Goal: Check status: Check status

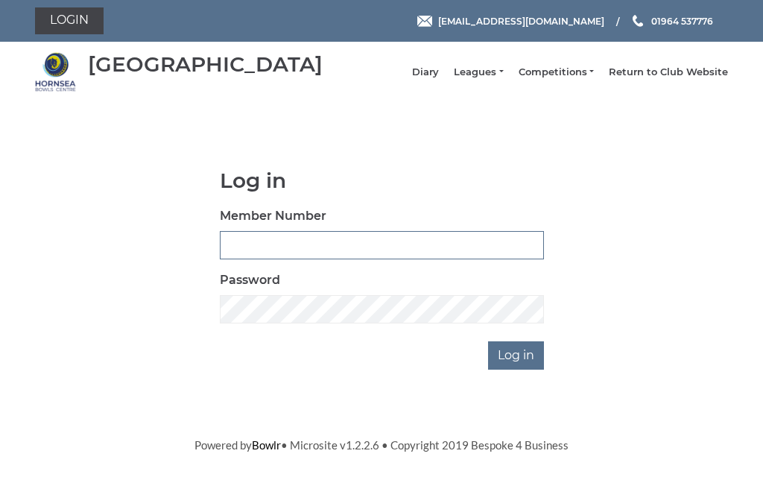
click at [340, 254] on input "Member Number" at bounding box center [382, 245] width 324 height 28
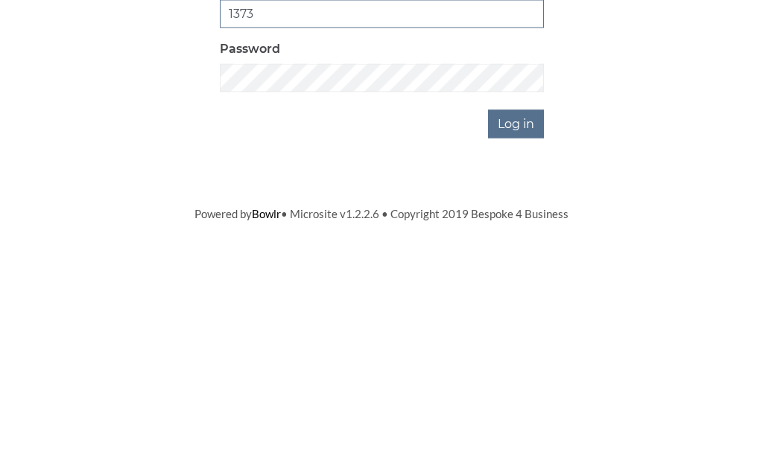
type input "1373"
click at [364, 271] on div "Password" at bounding box center [382, 297] width 324 height 52
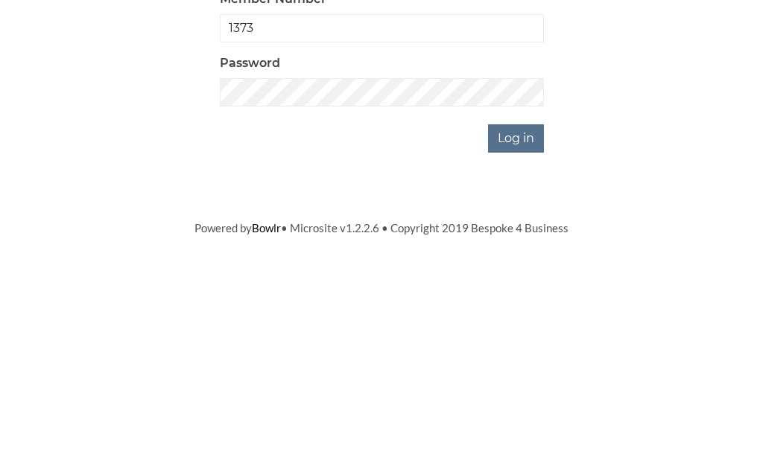
click at [535, 341] on input "Log in" at bounding box center [516, 355] width 56 height 28
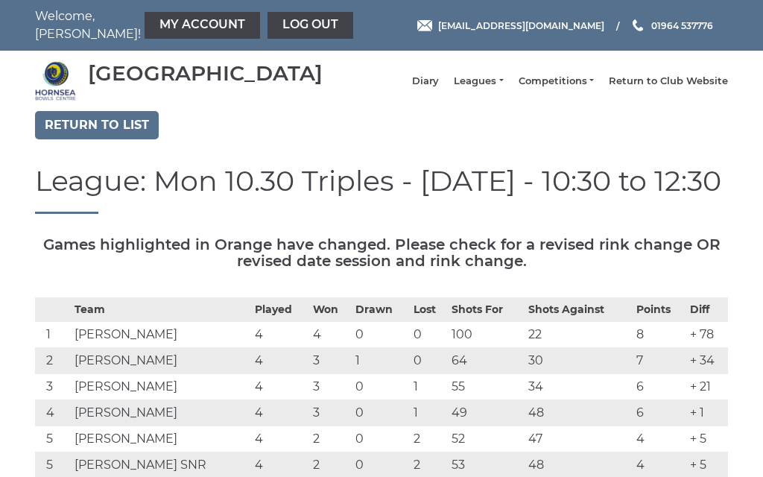
click at [184, 30] on link "My Account" at bounding box center [202, 25] width 115 height 27
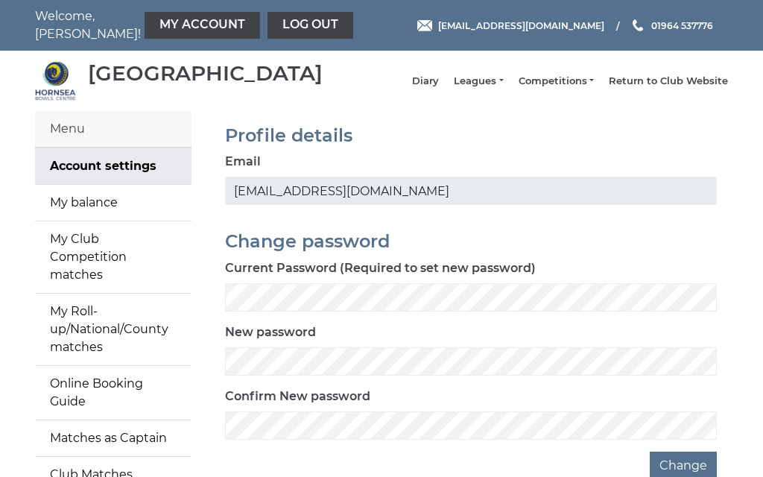
click at [143, 218] on link "My balance" at bounding box center [113, 203] width 156 height 36
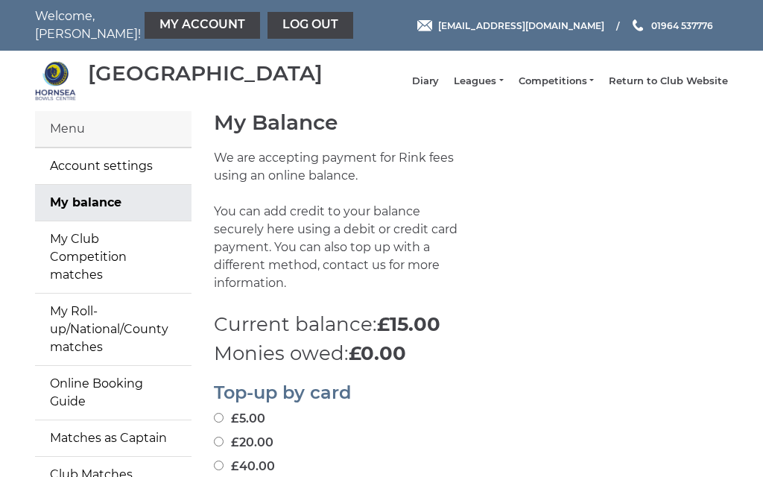
click at [503, 82] on link "Leagues" at bounding box center [478, 81] width 49 height 13
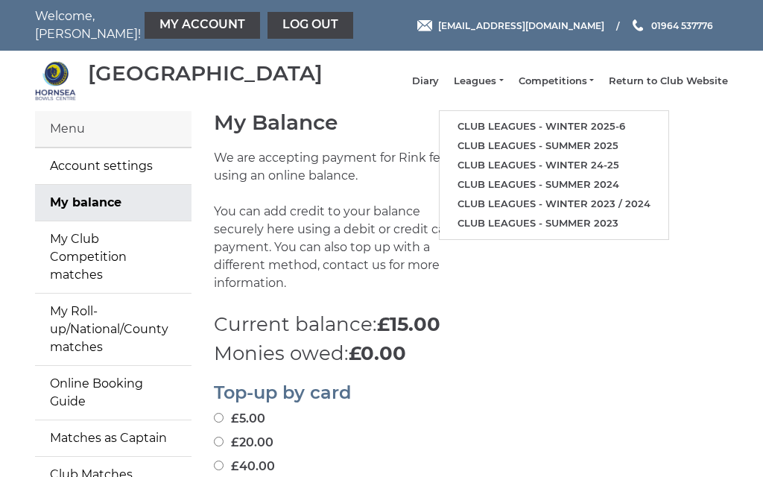
click at [551, 134] on link "Club leagues - Winter 2025-6" at bounding box center [554, 126] width 229 height 19
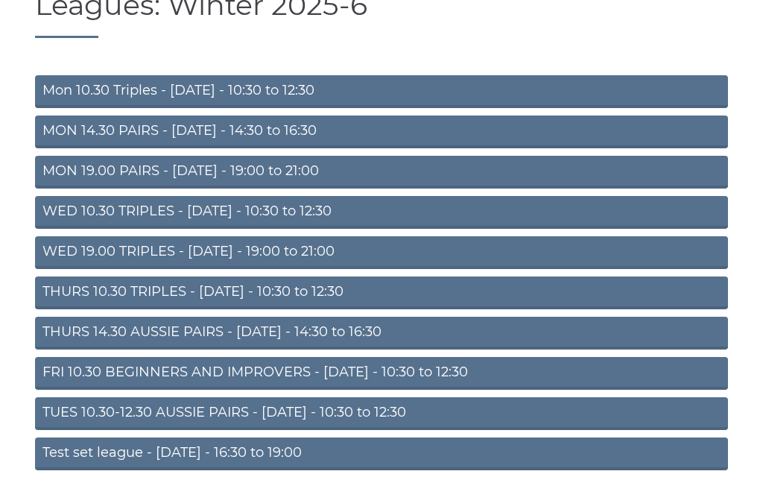
scroll to position [121, 0]
click at [213, 346] on link "THURS 14.30 AUSSIE PAIRS - [DATE] - 14:30 to 16:30" at bounding box center [381, 333] width 693 height 33
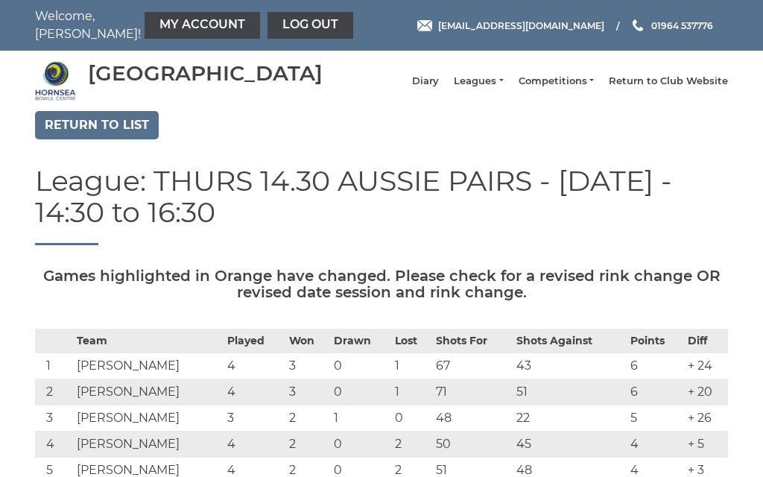
click at [273, 28] on link "Log out" at bounding box center [310, 25] width 86 height 27
